Goal: Book appointment/travel/reservation

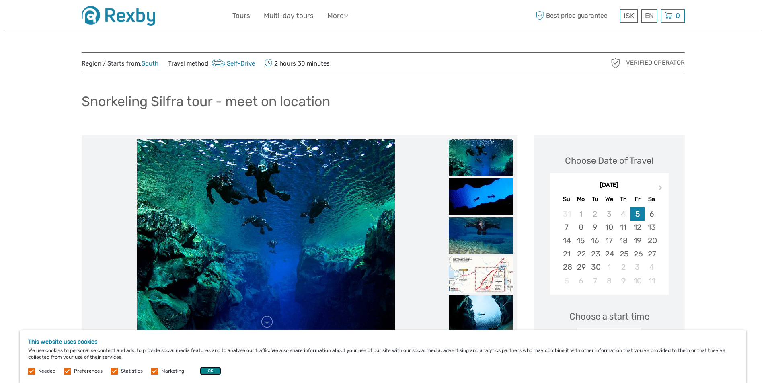
click at [211, 368] on button "OK" at bounding box center [210, 371] width 21 height 8
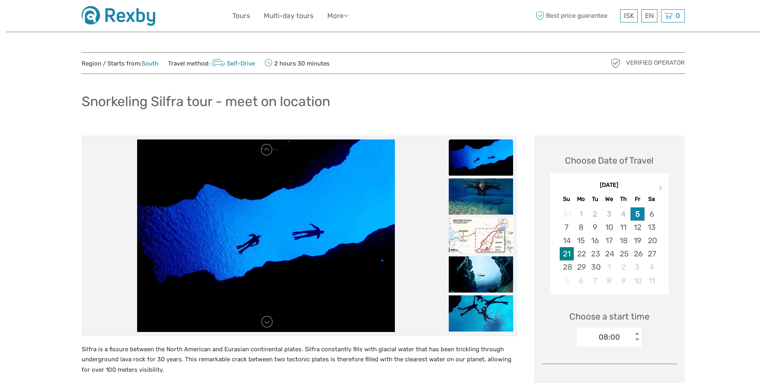
click at [564, 254] on div "21" at bounding box center [566, 253] width 14 height 13
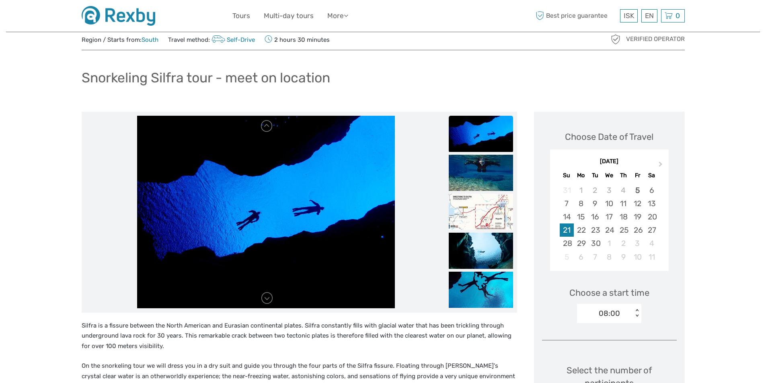
click at [636, 323] on div "08:00 < >" at bounding box center [609, 313] width 64 height 19
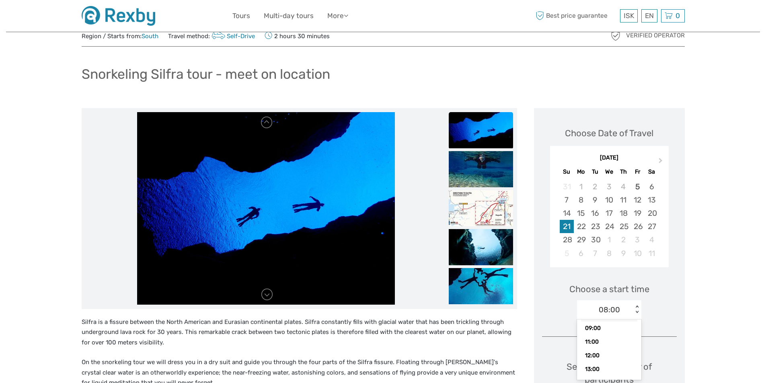
scroll to position [37, 0]
click at [596, 364] on div "14:00" at bounding box center [609, 365] width 56 height 14
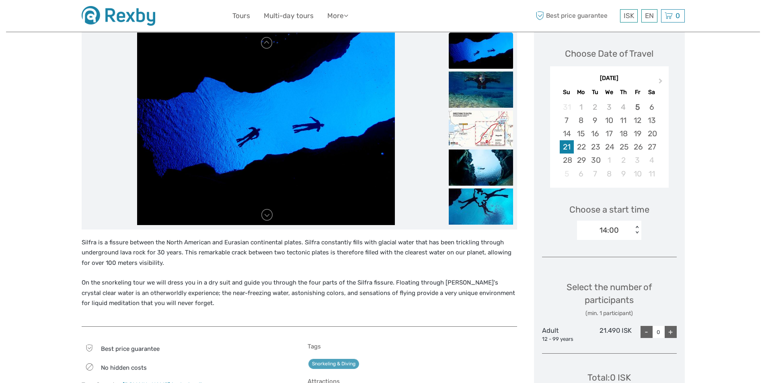
scroll to position [148, 0]
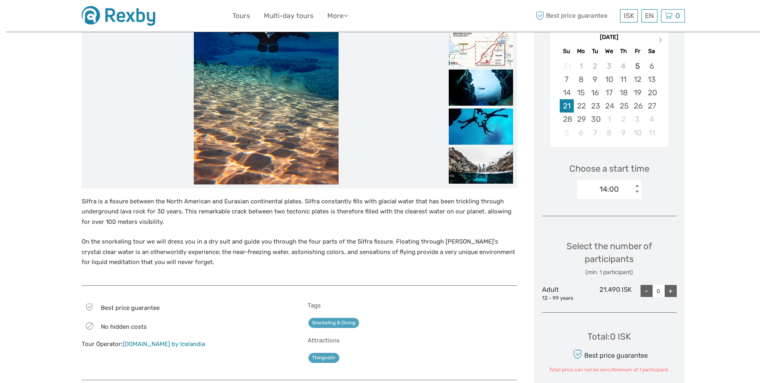
click at [667, 289] on div "+" at bounding box center [670, 291] width 12 height 12
type input "2"
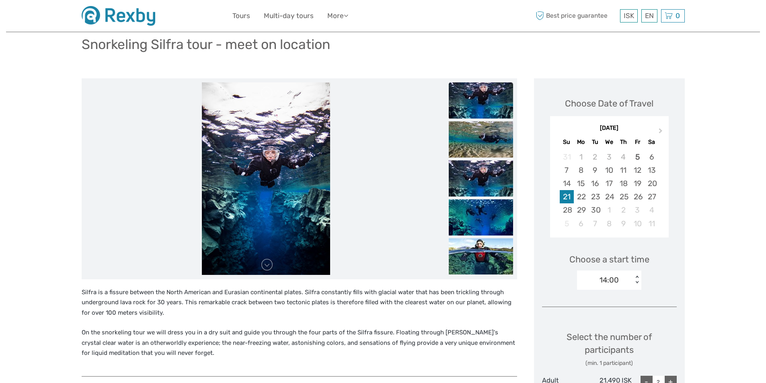
scroll to position [27, 0]
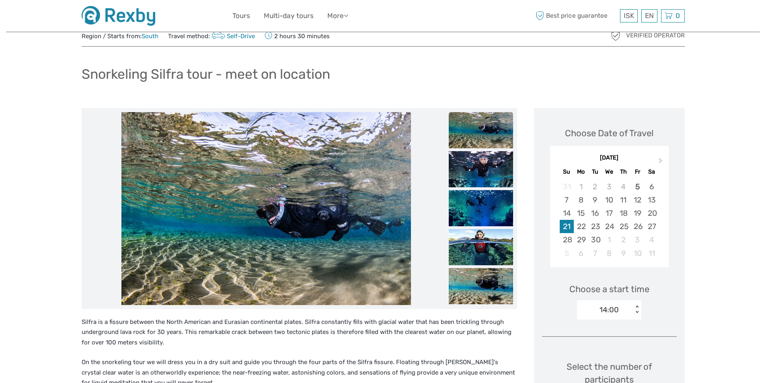
click at [490, 127] on img at bounding box center [480, 130] width 64 height 36
click at [481, 173] on img at bounding box center [480, 169] width 64 height 36
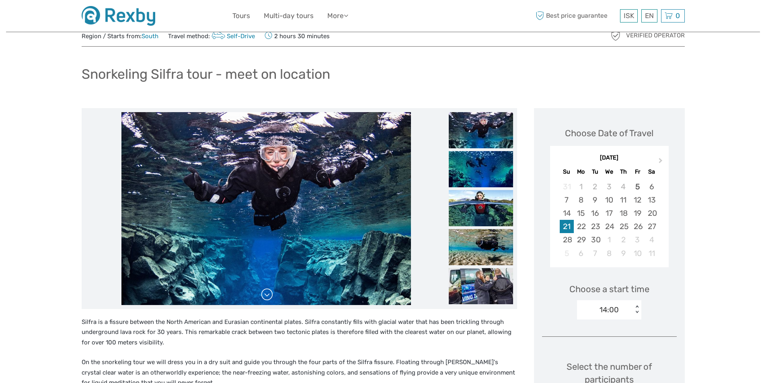
click at [265, 299] on link at bounding box center [266, 294] width 13 height 13
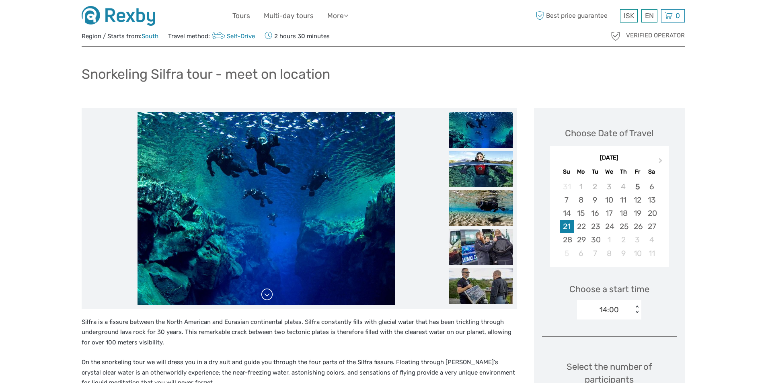
click at [265, 299] on link at bounding box center [266, 294] width 13 height 13
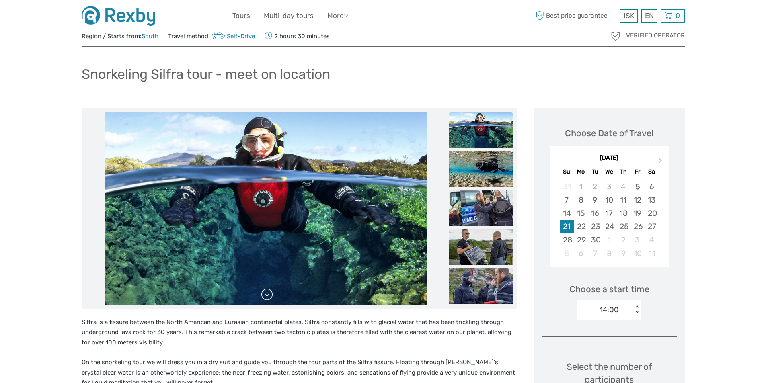
click at [265, 299] on link at bounding box center [266, 294] width 13 height 13
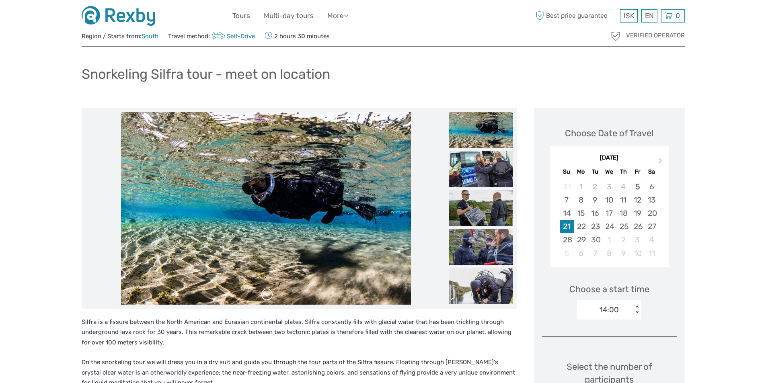
click at [265, 299] on link at bounding box center [266, 294] width 13 height 13
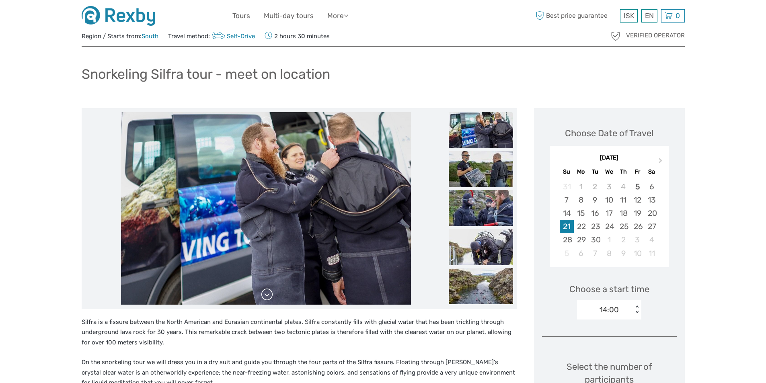
click at [265, 299] on link at bounding box center [266, 294] width 13 height 13
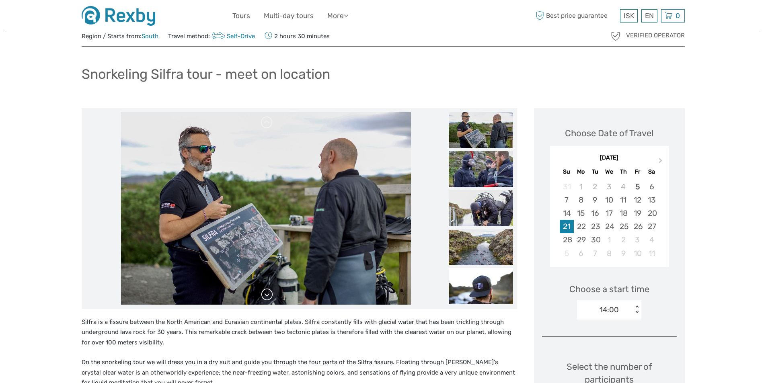
click at [265, 299] on link at bounding box center [266, 294] width 13 height 13
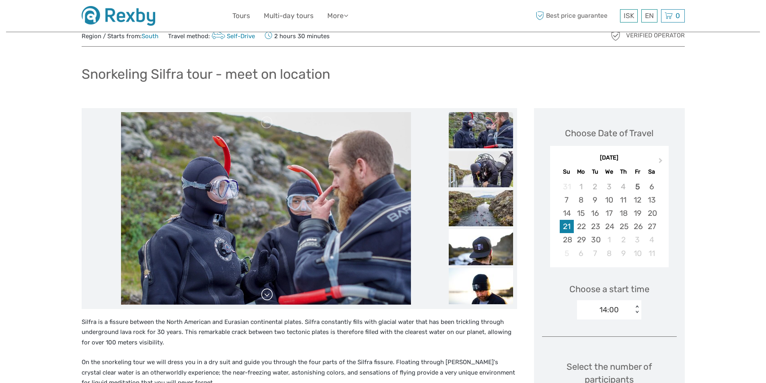
click at [265, 299] on link at bounding box center [266, 294] width 13 height 13
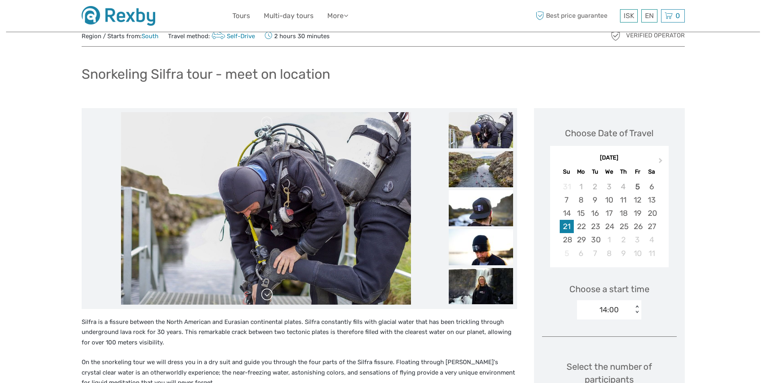
click at [265, 299] on link at bounding box center [266, 294] width 13 height 13
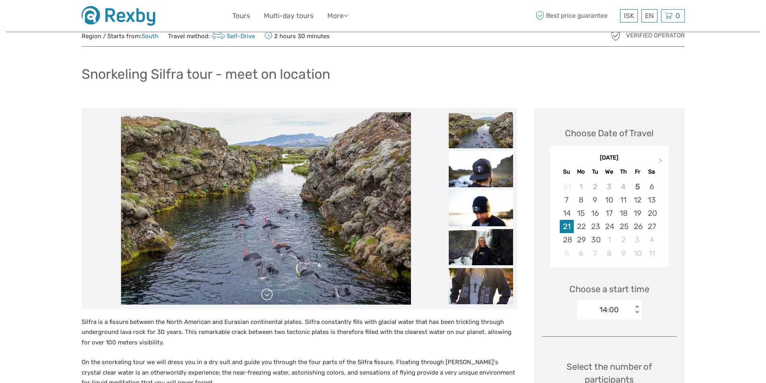
click at [265, 299] on link at bounding box center [266, 294] width 13 height 13
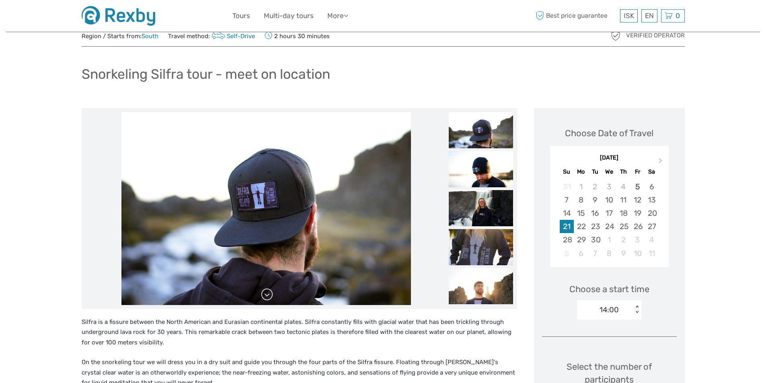
click at [265, 299] on link at bounding box center [266, 294] width 13 height 13
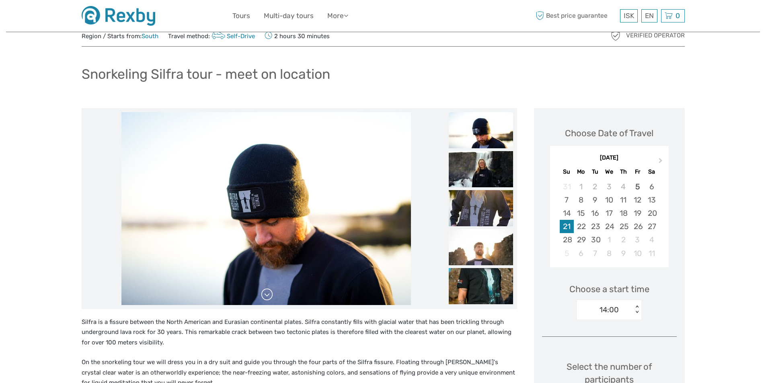
click at [265, 299] on link at bounding box center [266, 294] width 13 height 13
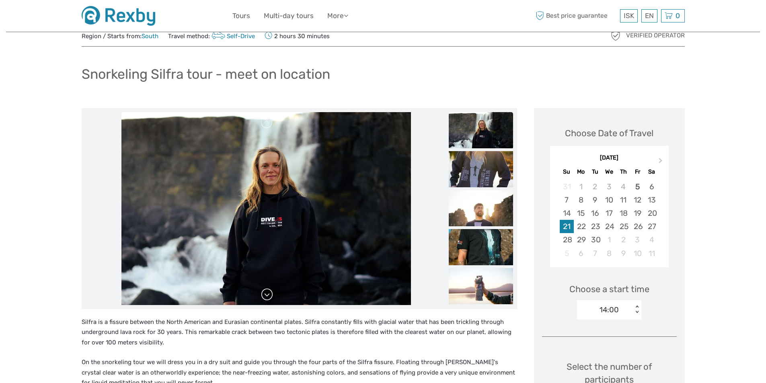
click at [265, 299] on link at bounding box center [266, 294] width 13 height 13
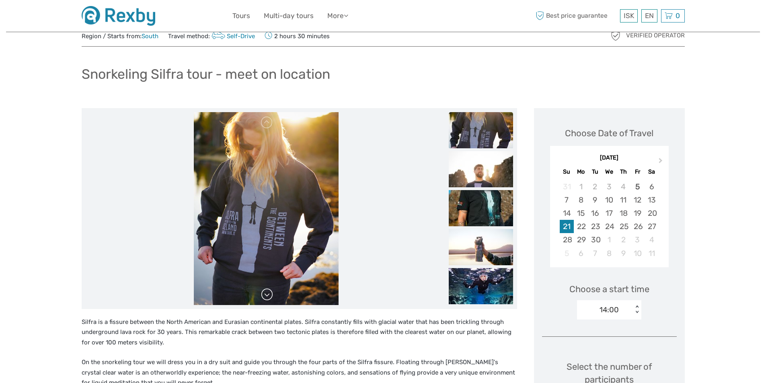
click at [265, 299] on link at bounding box center [266, 294] width 13 height 13
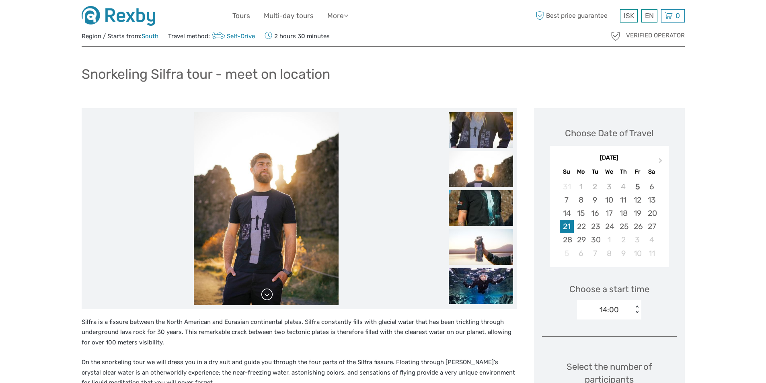
click at [265, 299] on link at bounding box center [266, 294] width 13 height 13
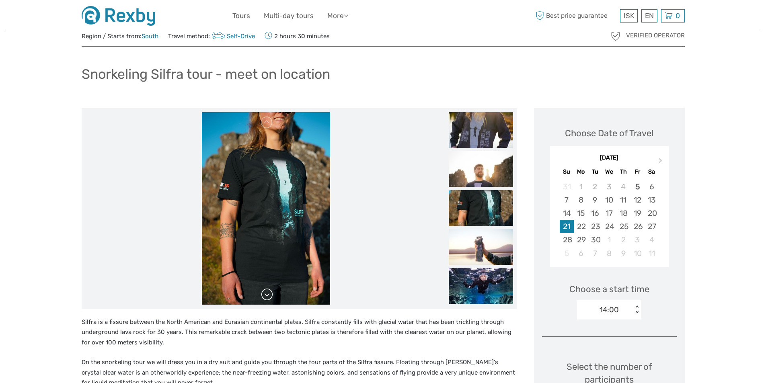
click at [265, 299] on link at bounding box center [266, 294] width 13 height 13
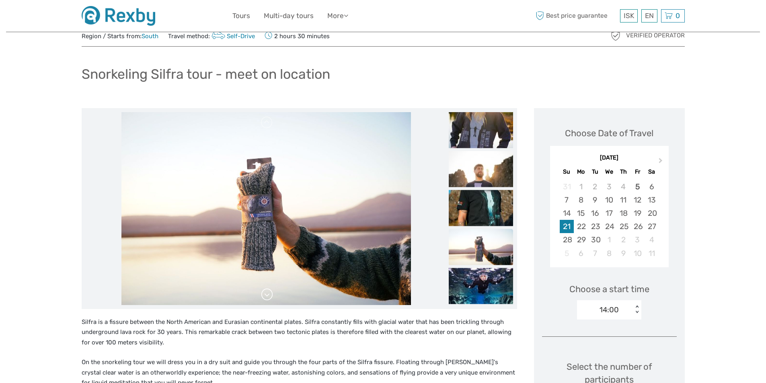
click at [265, 299] on link at bounding box center [266, 294] width 13 height 13
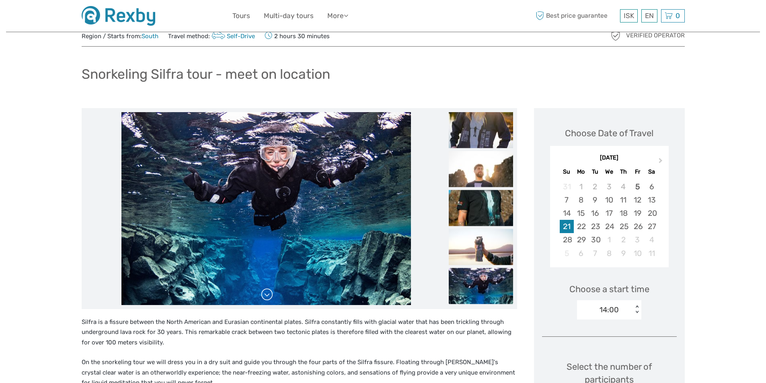
click at [265, 299] on link at bounding box center [266, 294] width 13 height 13
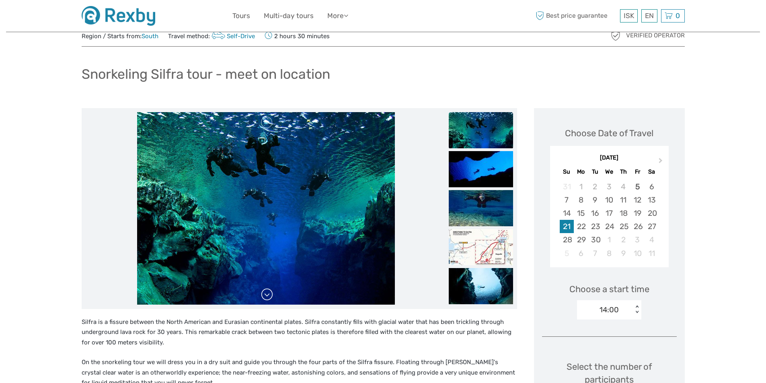
click at [265, 299] on link at bounding box center [266, 294] width 13 height 13
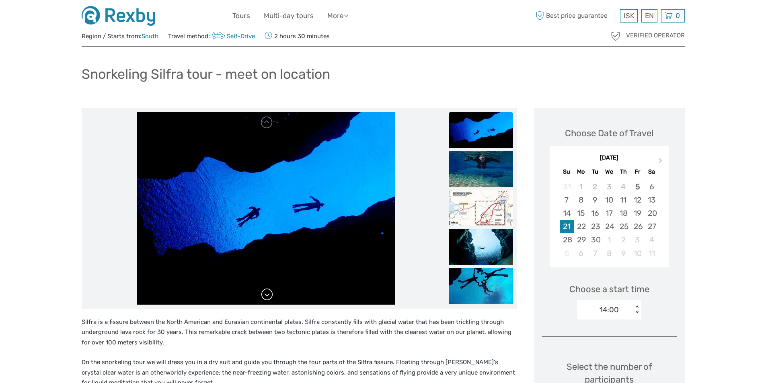
click at [265, 299] on link at bounding box center [266, 294] width 13 height 13
